Goal: Complete application form: Complete application form

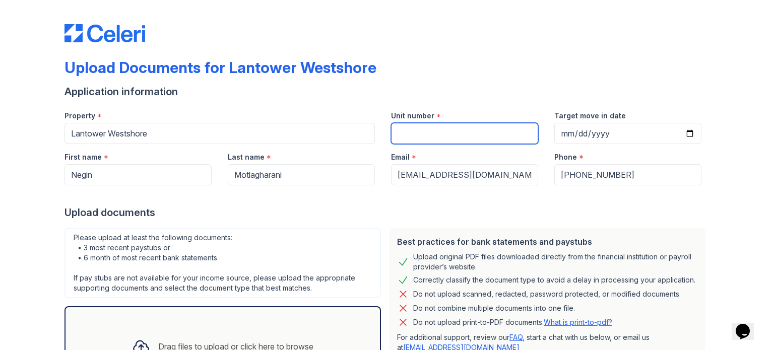
click at [467, 130] on input "Unit number" at bounding box center [464, 133] width 147 height 21
type input "616"
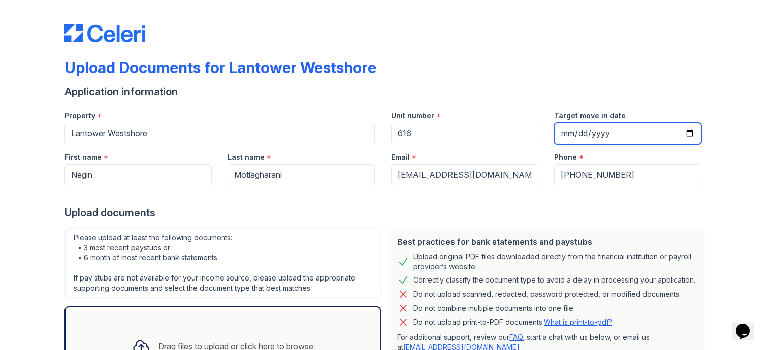
click at [562, 138] on input "Target move in date" at bounding box center [627, 133] width 147 height 21
type input "2025-10-31"
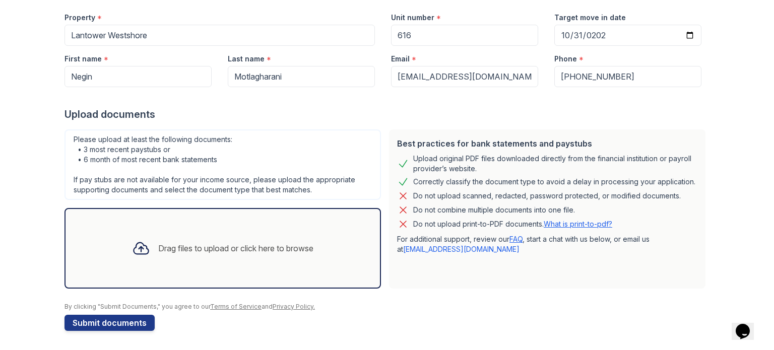
click at [189, 270] on div "Drag files to upload or click here to browse" at bounding box center [222, 248] width 316 height 81
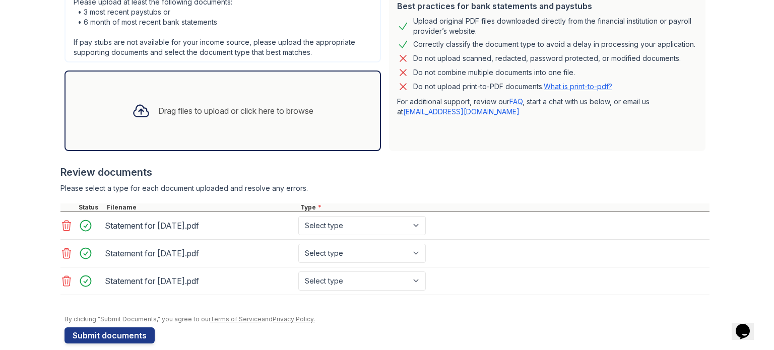
scroll to position [245, 0]
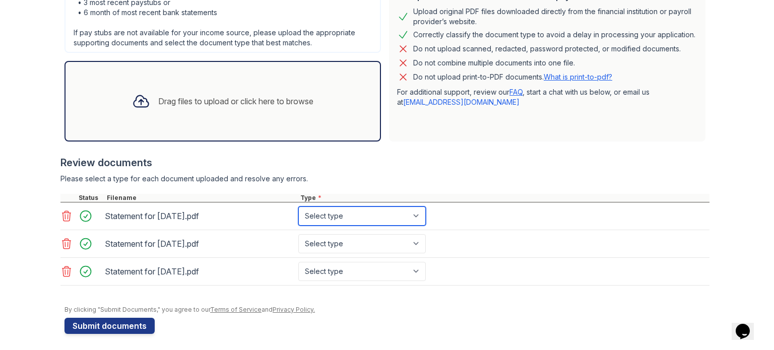
click at [365, 213] on select "Select type Paystub Bank Statement Offer Letter Tax Documents Benefit Award Let…" at bounding box center [361, 216] width 127 height 19
select select "paystub"
click at [298, 207] on select "Select type Paystub Bank Statement Offer Letter Tax Documents Benefit Award Let…" at bounding box center [361, 216] width 127 height 19
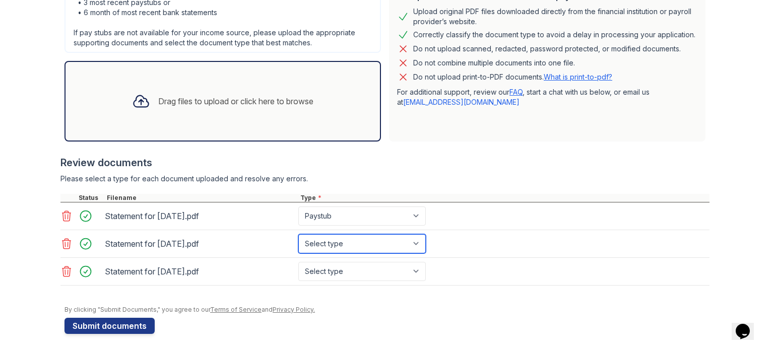
click at [362, 246] on select "Select type Paystub Bank Statement Offer Letter Tax Documents Benefit Award Let…" at bounding box center [361, 243] width 127 height 19
select select "paystub"
click at [298, 234] on select "Select type Paystub Bank Statement Offer Letter Tax Documents Benefit Award Let…" at bounding box center [361, 243] width 127 height 19
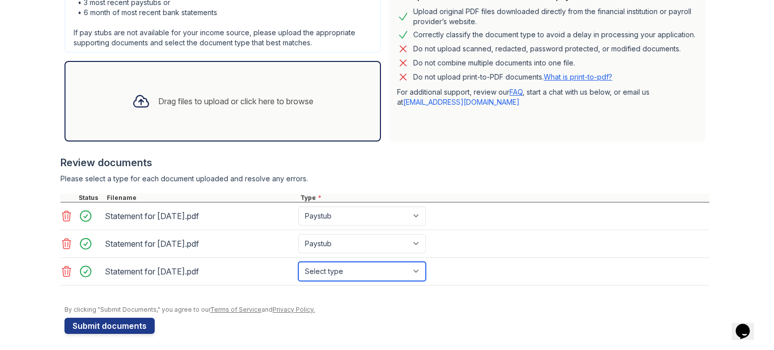
click at [349, 270] on select "Select type Paystub Bank Statement Offer Letter Tax Documents Benefit Award Let…" at bounding box center [361, 271] width 127 height 19
select select "paystub"
click at [298, 262] on select "Select type Paystub Bank Statement Offer Letter Tax Documents Benefit Award Let…" at bounding box center [361, 271] width 127 height 19
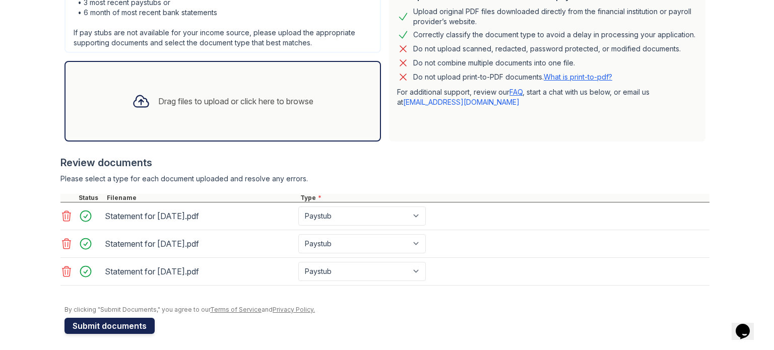
click at [123, 322] on button "Submit documents" at bounding box center [109, 326] width 90 height 16
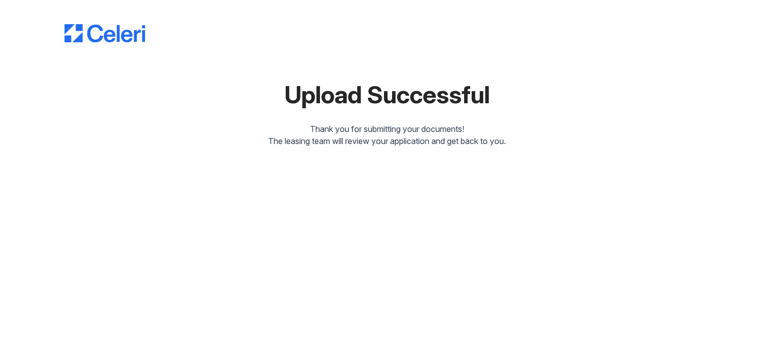
click at [374, 36] on div at bounding box center [386, 23] width 645 height 38
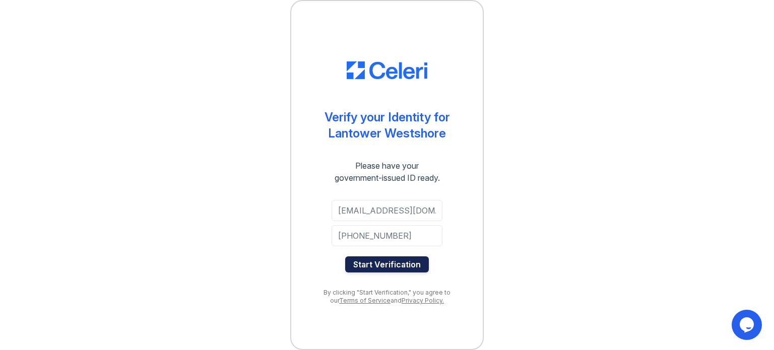
click at [409, 269] on button "Start Verification" at bounding box center [387, 264] width 84 height 16
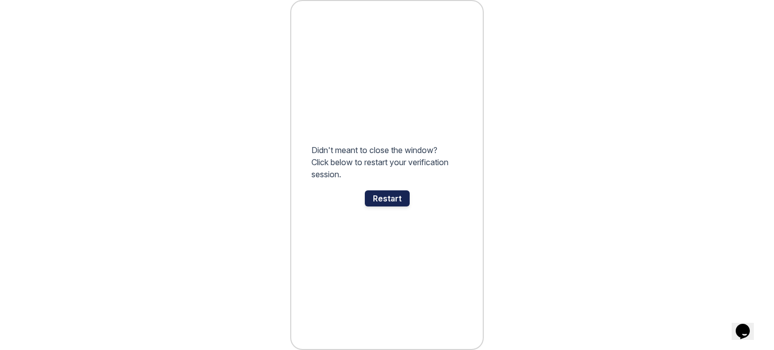
click at [395, 198] on div "Restart" at bounding box center [387, 198] width 45 height 16
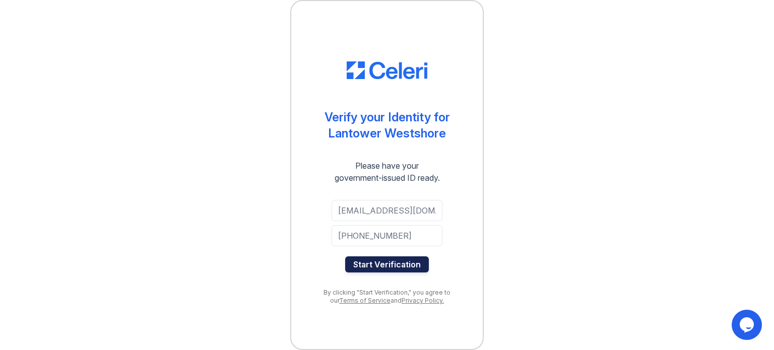
click at [401, 267] on button "Start Verification" at bounding box center [387, 264] width 84 height 16
